Goal: Task Accomplishment & Management: Use online tool/utility

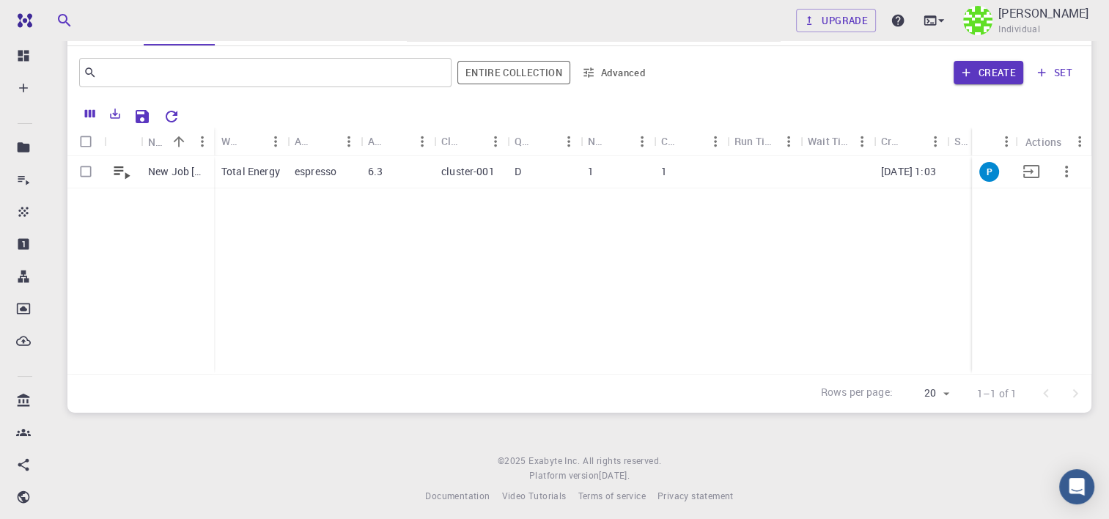
click at [358, 177] on div "espresso" at bounding box center [323, 172] width 73 height 32
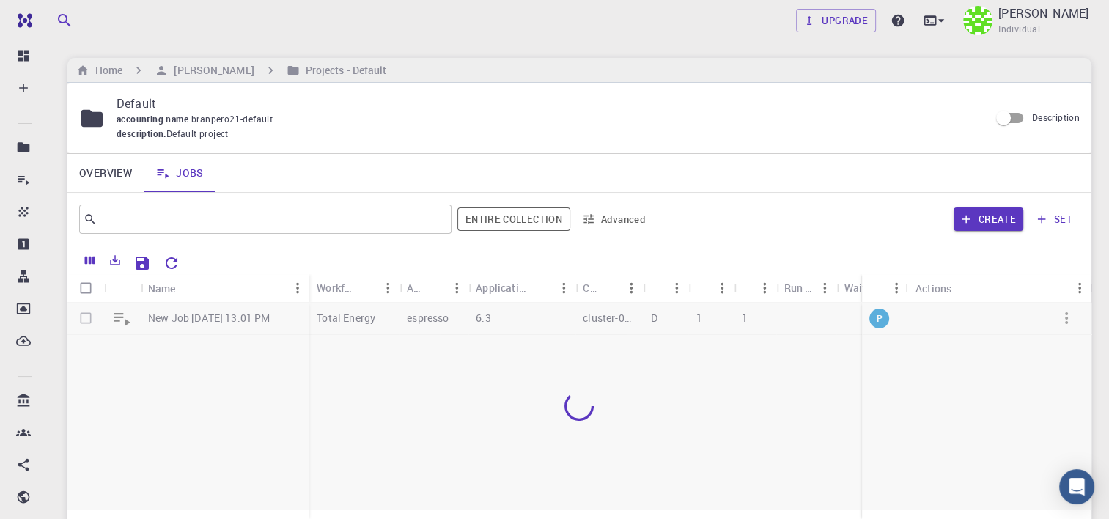
scroll to position [147, 0]
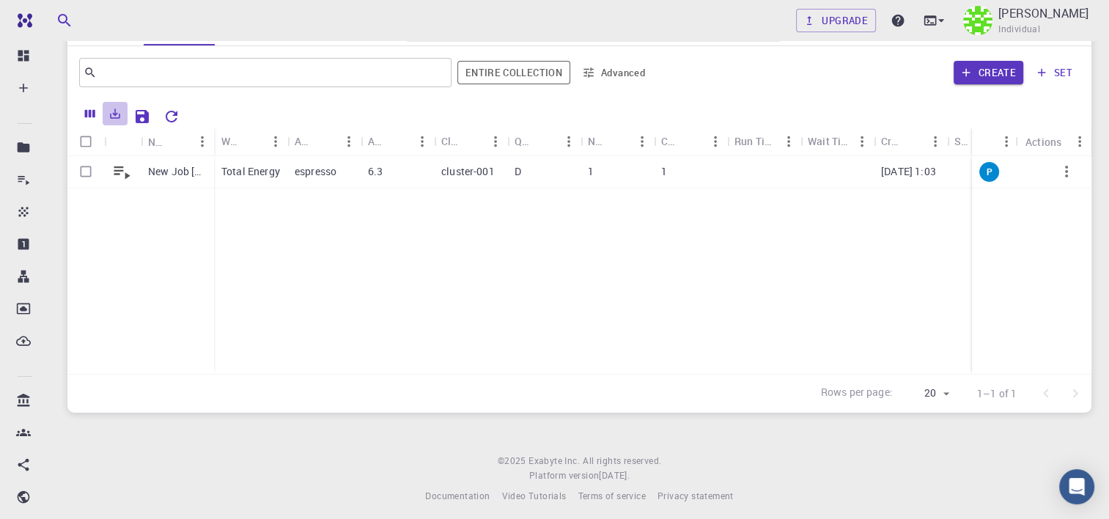
click at [115, 117] on icon "Export" at bounding box center [116, 114] width 10 height 10
click at [135, 120] on icon "Save Explorer Settings" at bounding box center [142, 117] width 18 height 18
click at [82, 119] on button "Columns" at bounding box center [90, 113] width 25 height 23
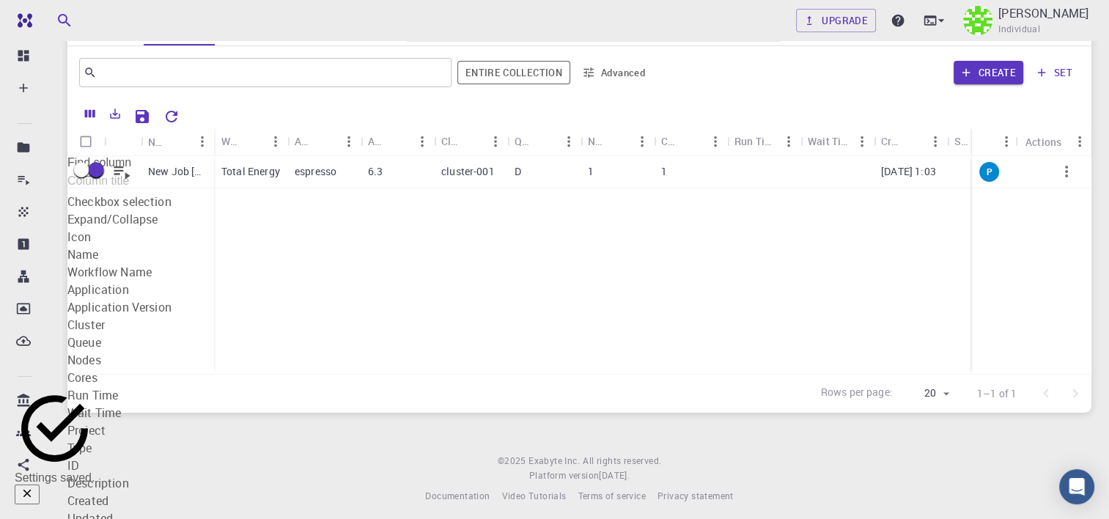
click at [82, 119] on button "Columns" at bounding box center [90, 113] width 25 height 23
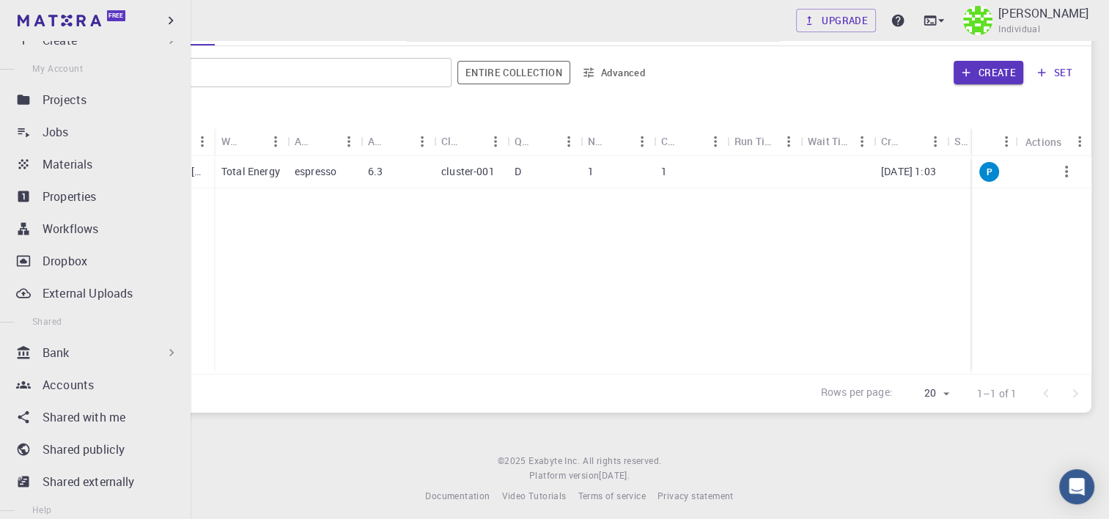
scroll to position [73, 0]
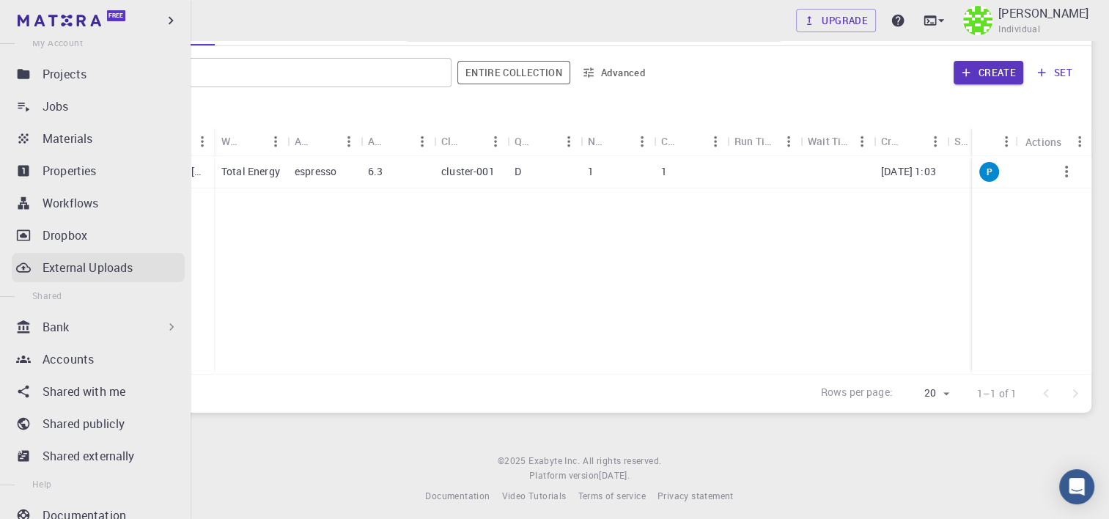
click at [117, 262] on p "External Uploads" at bounding box center [88, 268] width 90 height 18
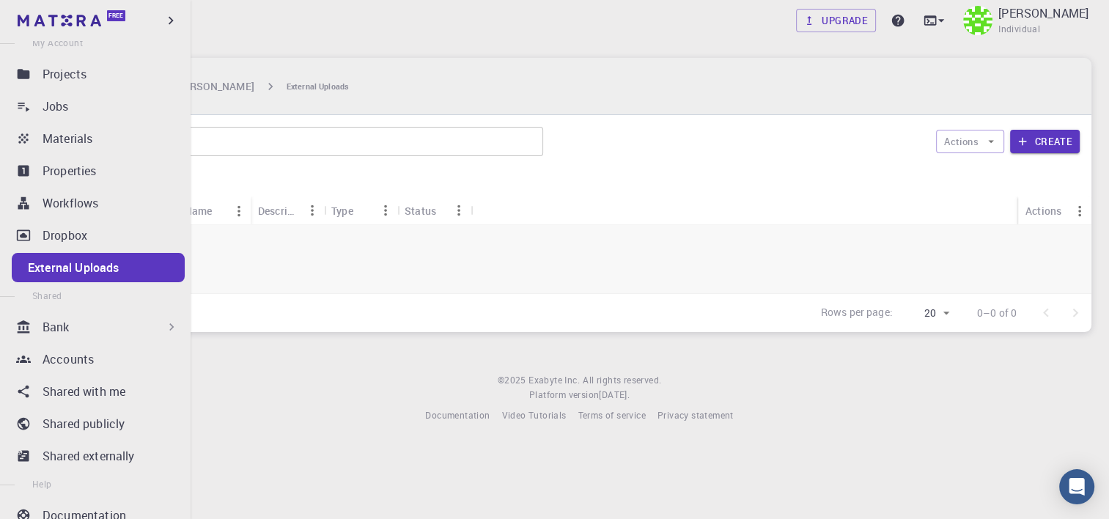
scroll to position [44, 0]
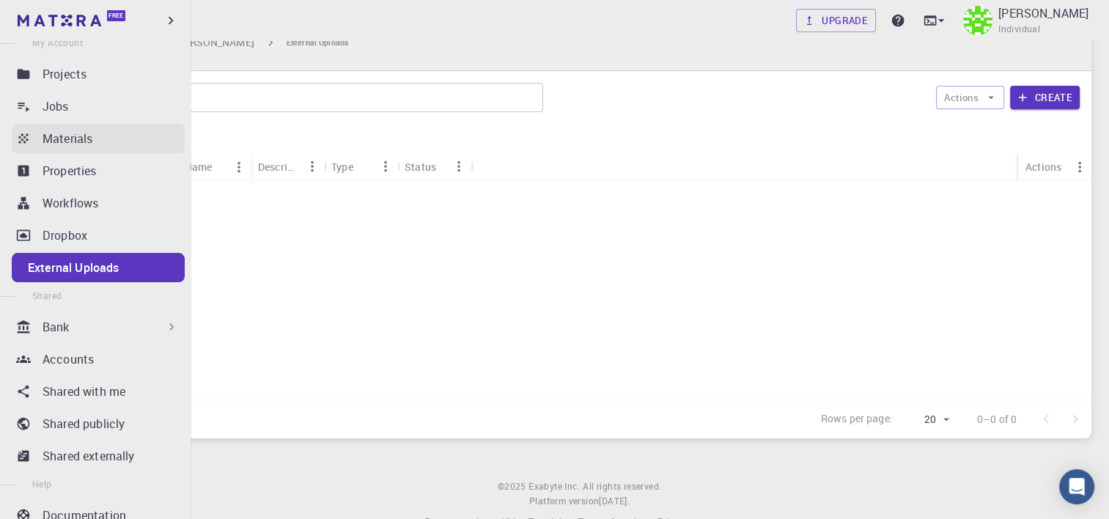
click at [89, 124] on link "Materials" at bounding box center [98, 138] width 173 height 29
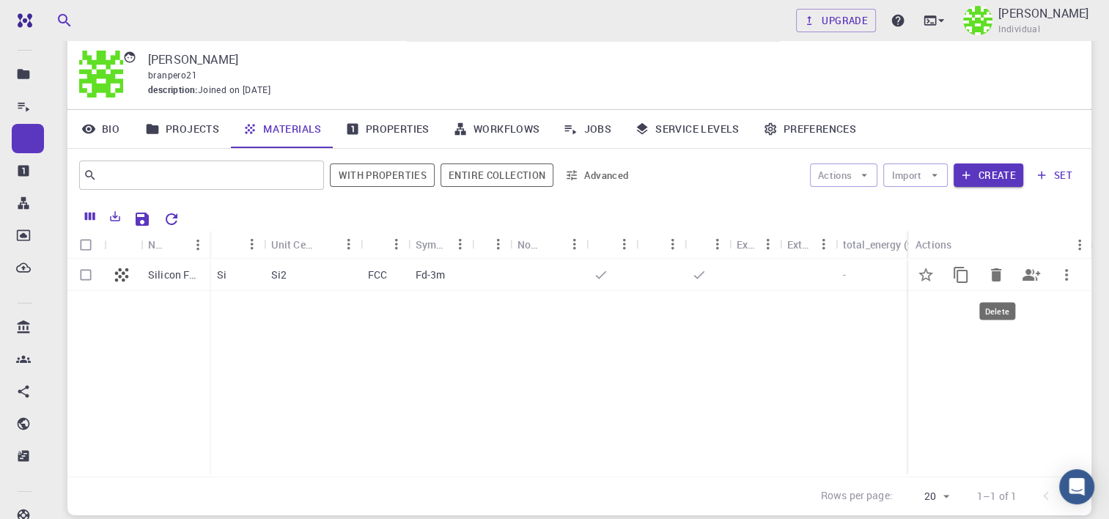
click at [990, 273] on icon "Delete" at bounding box center [997, 275] width 18 height 18
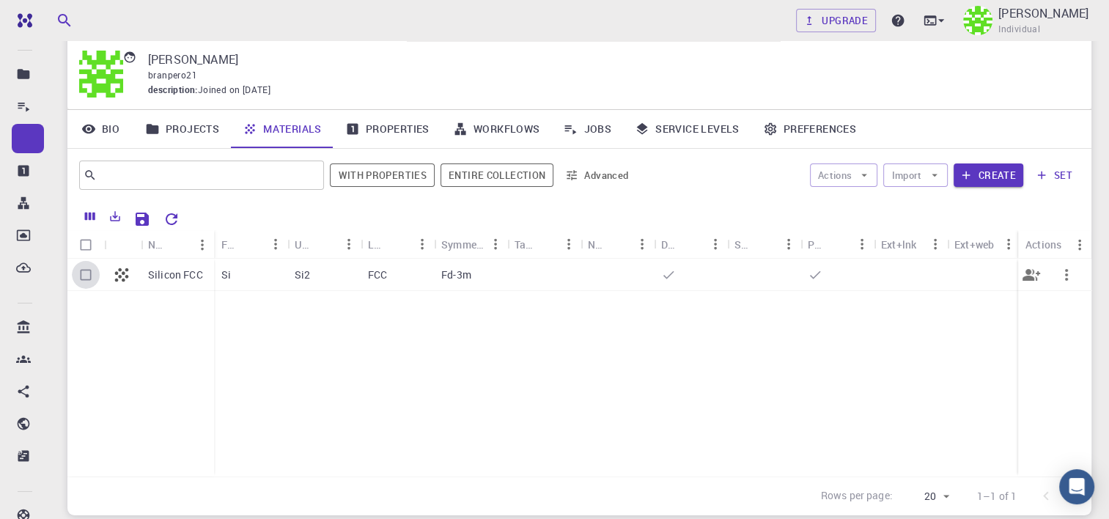
click at [86, 275] on input "Select row" at bounding box center [86, 275] width 28 height 28
checkbox input "true"
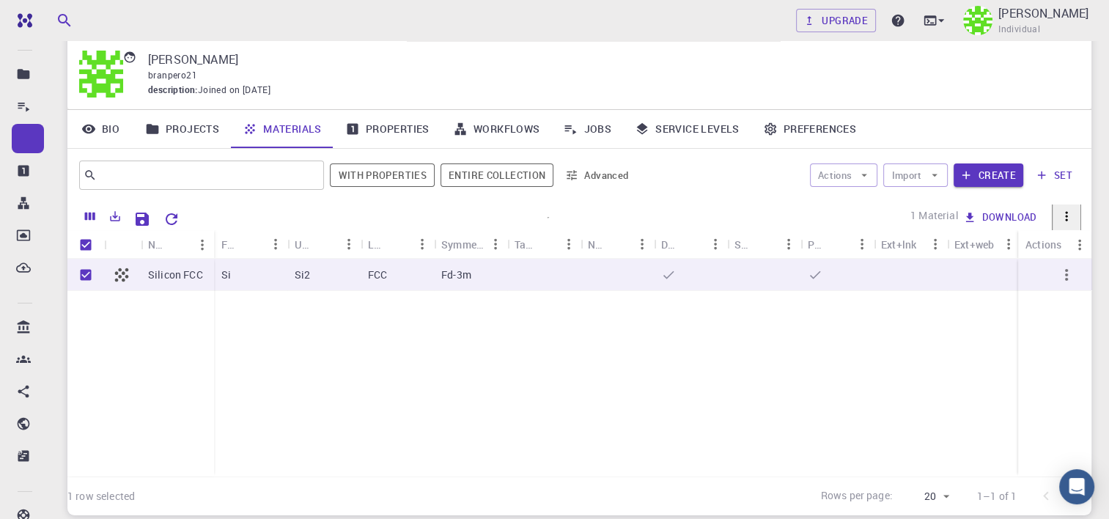
click at [959, 206] on button "Delete" at bounding box center [992, 194] width 66 height 23
checkbox input "false"
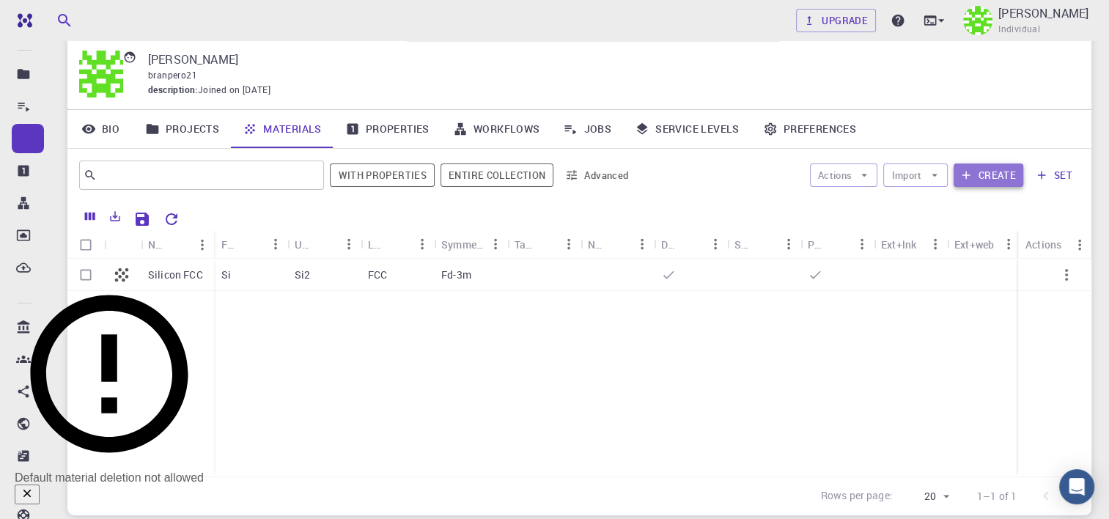
click at [962, 179] on icon "button" at bounding box center [966, 175] width 13 height 13
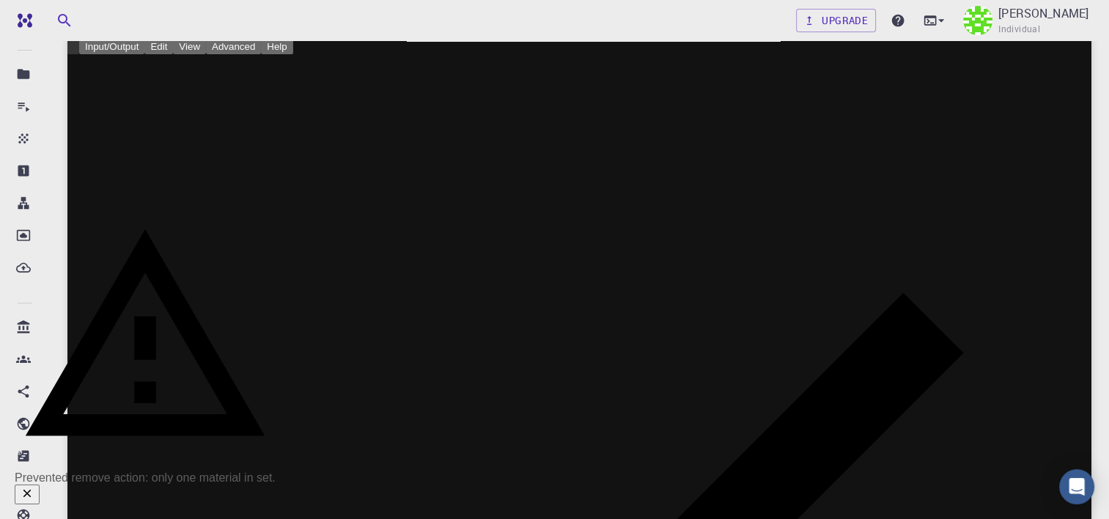
drag, startPoint x: 139, startPoint y: 167, endPoint x: 117, endPoint y: 169, distance: 22.0
drag, startPoint x: 117, startPoint y: 169, endPoint x: 141, endPoint y: 182, distance: 27.6
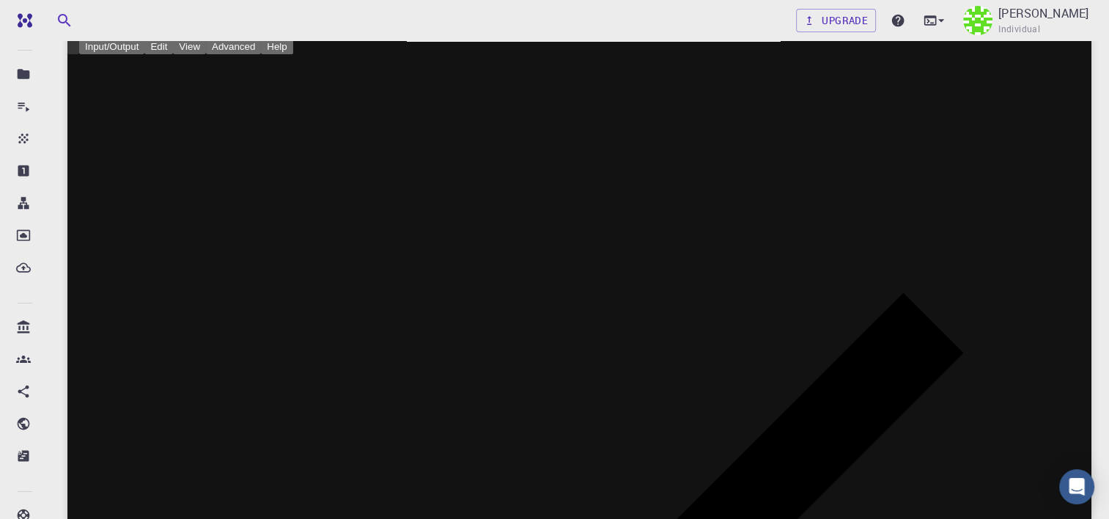
drag, startPoint x: 857, startPoint y: 318, endPoint x: 801, endPoint y: 293, distance: 61.0
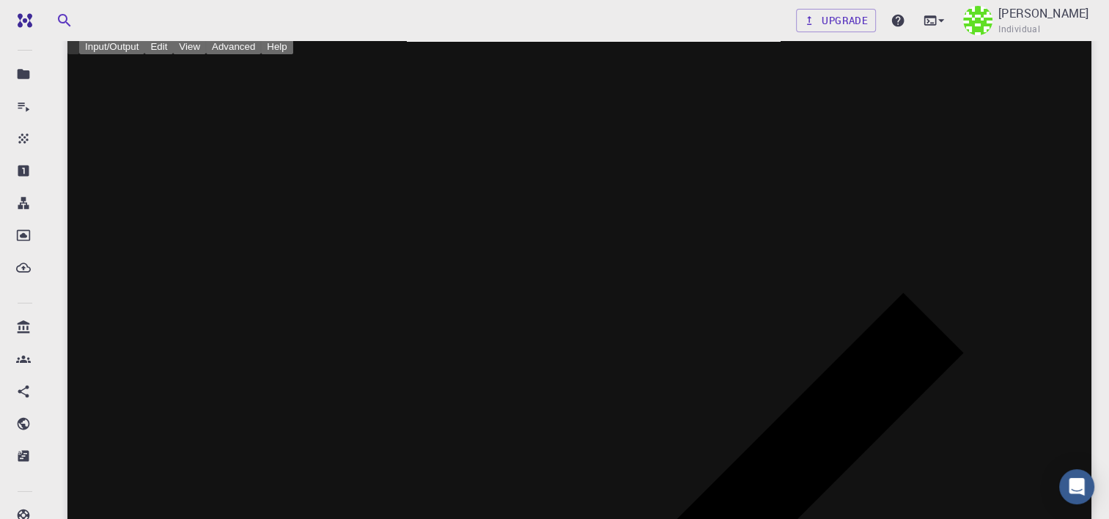
click at [710, 341] on div "Axes" at bounding box center [744, 362] width 119 height 43
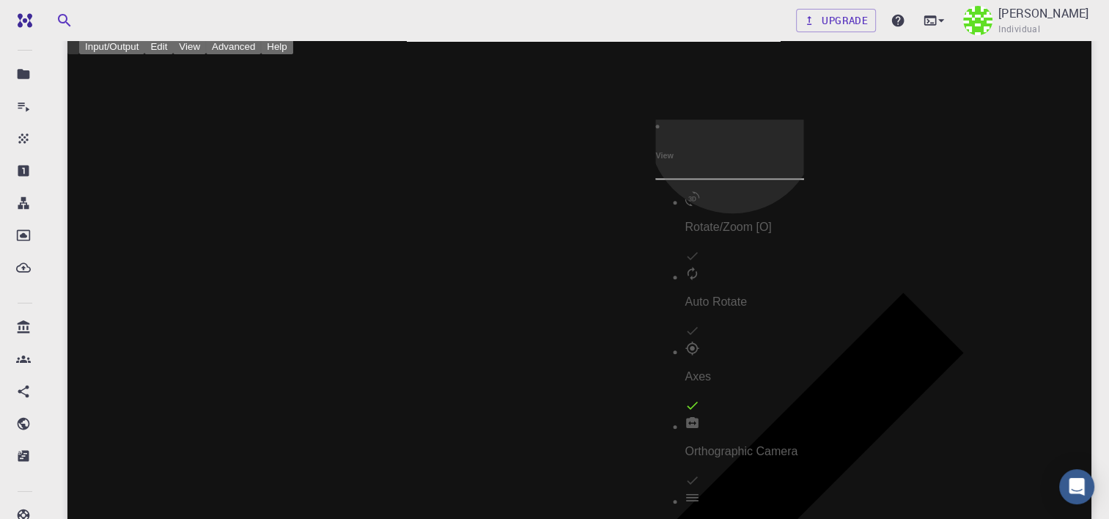
click at [738, 341] on li "Axes" at bounding box center [744, 378] width 119 height 75
click at [738, 295] on p "Auto Rotate" at bounding box center [744, 301] width 119 height 13
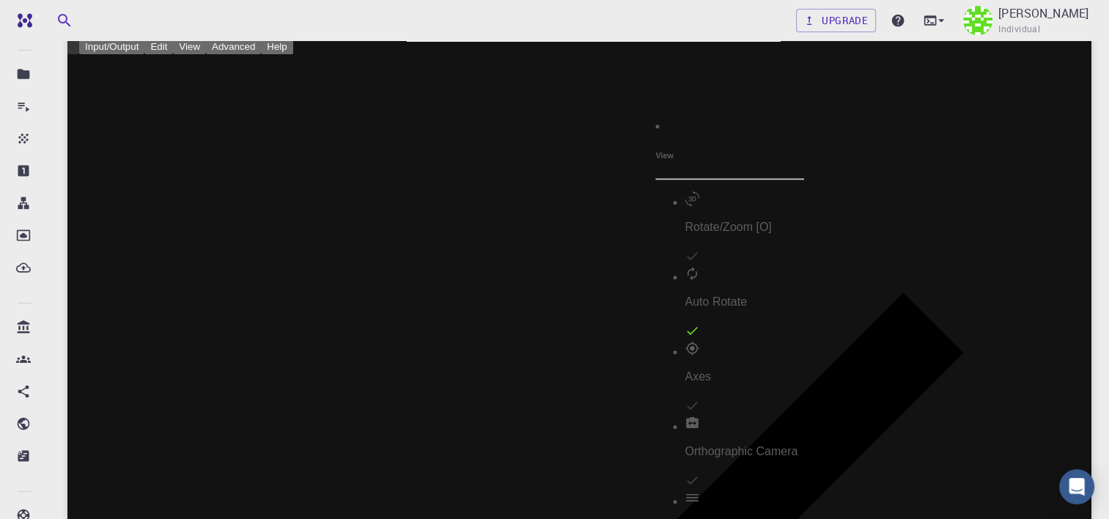
click at [738, 295] on p "Auto Rotate" at bounding box center [744, 301] width 119 height 13
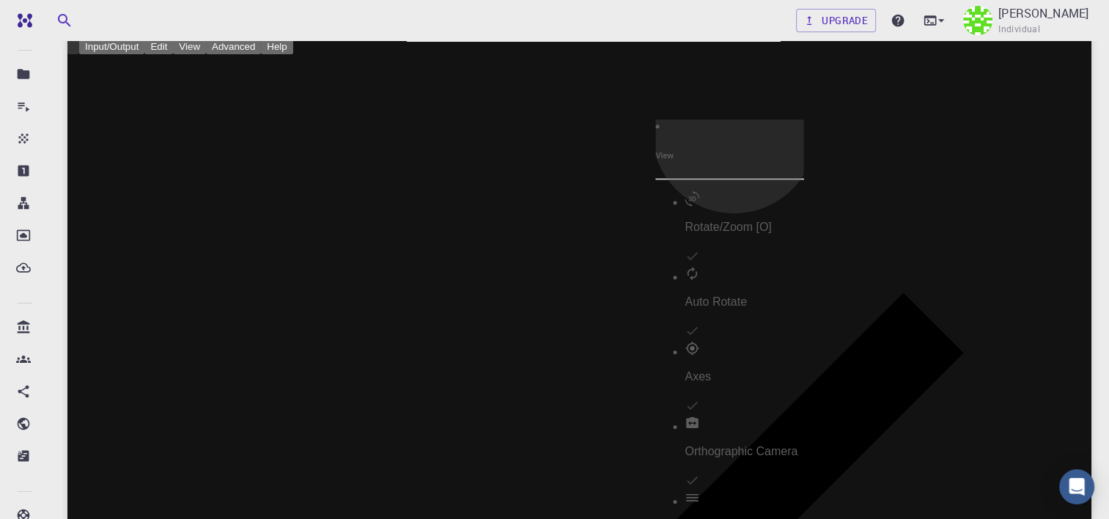
click at [740, 221] on p "Rotate/Zoom [O]" at bounding box center [744, 227] width 119 height 13
click at [735, 518] on p "Bonds [B]" at bounding box center [744, 526] width 119 height 13
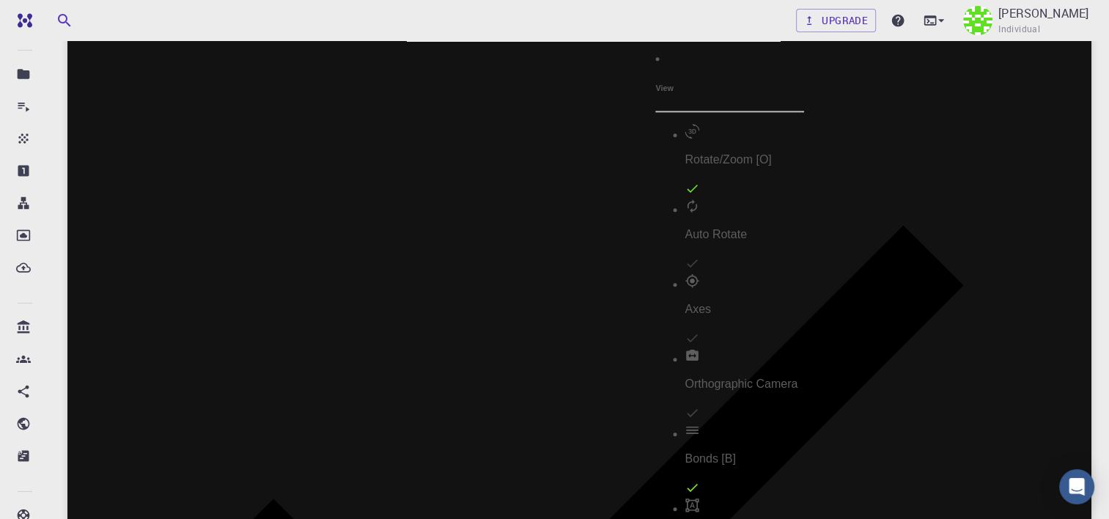
select select "Color"
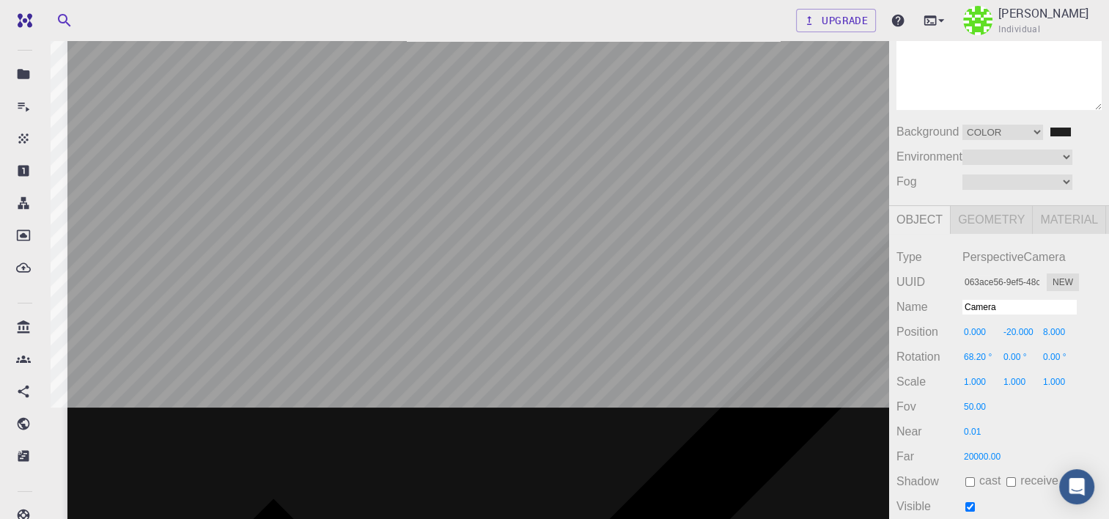
scroll to position [220, 0]
click at [976, 326] on input "0.000" at bounding box center [983, 332] width 40 height 13
click at [909, 400] on span "Fov" at bounding box center [930, 406] width 66 height 13
click at [900, 375] on span "Scale" at bounding box center [930, 381] width 66 height 13
